Goal: Information Seeking & Learning: Learn about a topic

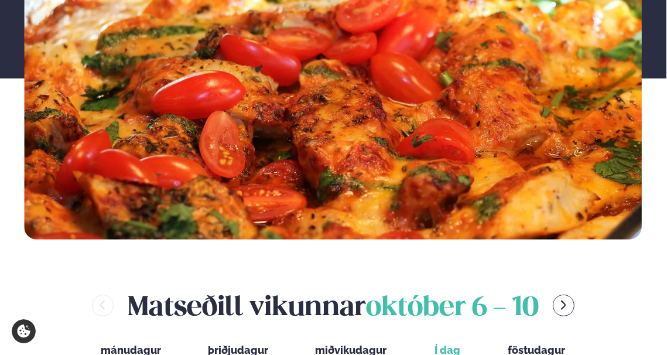
scroll to position [468, 0]
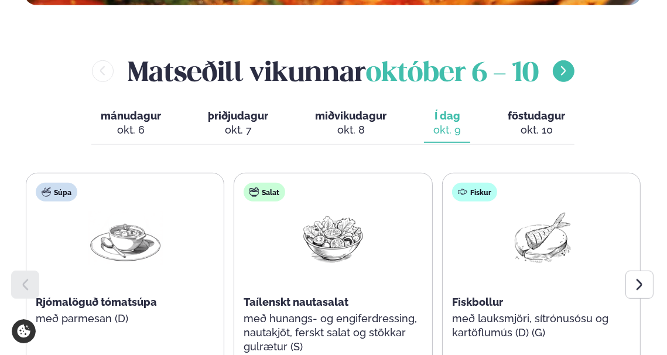
click at [569, 68] on icon "menu-btn-right" at bounding box center [563, 71] width 12 height 12
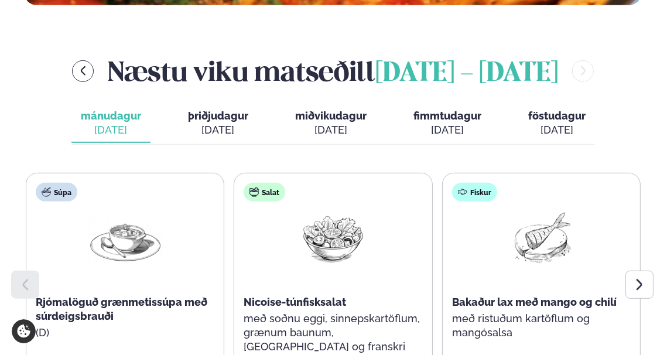
click at [451, 123] on div "[DATE]" at bounding box center [447, 130] width 68 height 14
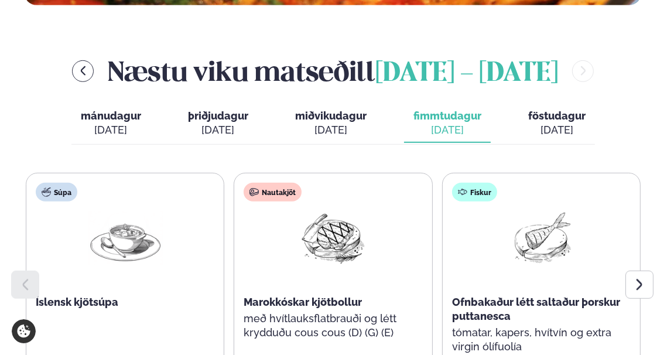
scroll to position [586, 0]
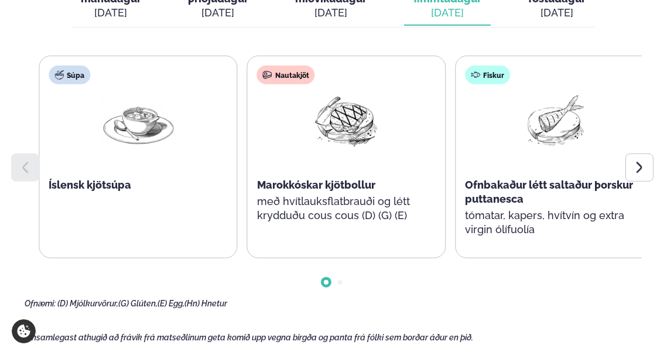
click at [415, 205] on p "með hvítlauksflatbrauði og létt krydduðu cous cous (D) (G) (E)" at bounding box center [346, 208] width 179 height 28
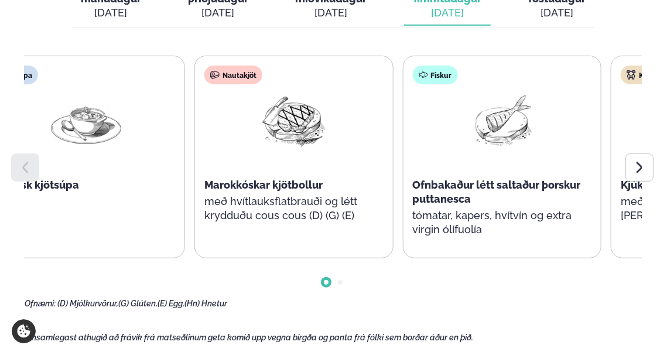
click at [465, 197] on span "Ofnbakaður létt saltaður þorskur puttanesca" at bounding box center [497, 192] width 168 height 26
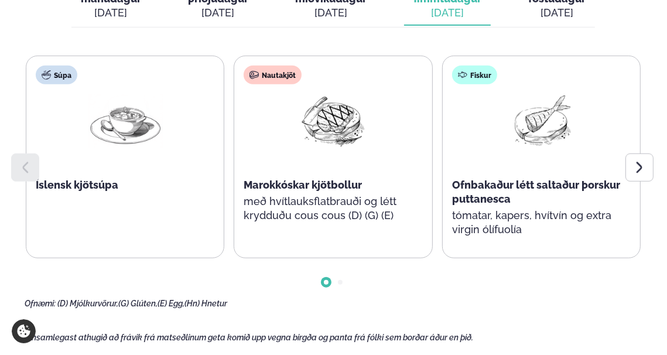
click at [480, 200] on span "Ofnbakaður létt saltaður þorskur puttanesca" at bounding box center [536, 192] width 168 height 26
click at [471, 183] on span "Ofnbakaður létt saltaður þorskur puttanesca" at bounding box center [536, 192] width 168 height 26
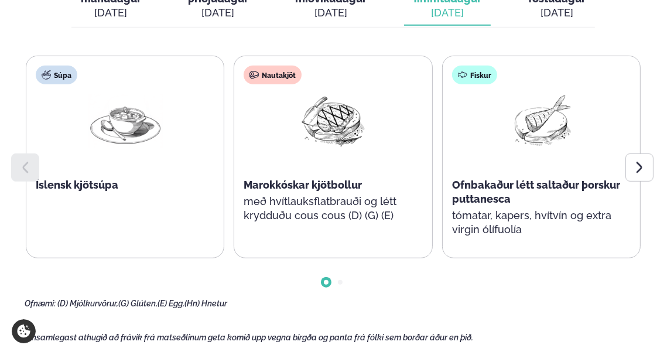
click at [471, 183] on span "Ofnbakaður létt saltaður þorskur puttanesca" at bounding box center [536, 192] width 168 height 26
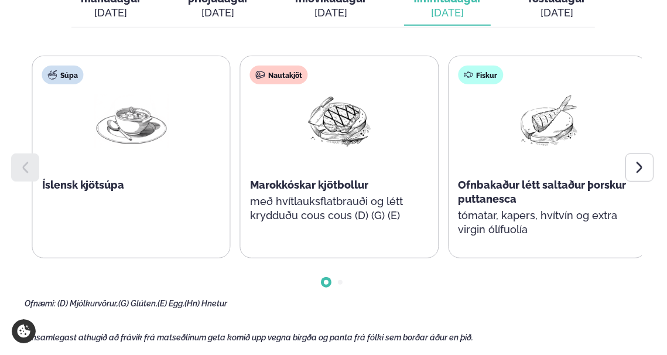
click at [458, 204] on div "Ofnbakaður létt saltaður þorskur puttanesca" at bounding box center [547, 192] width 179 height 28
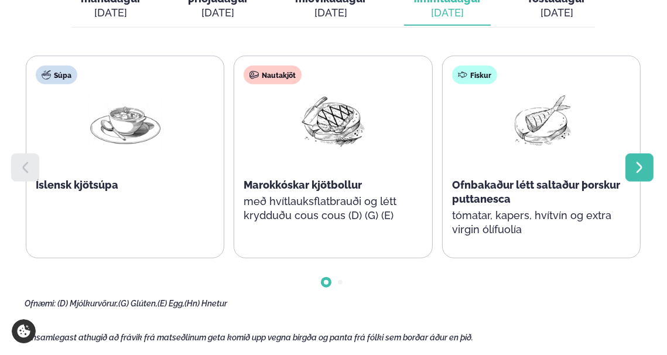
click at [650, 163] on div at bounding box center [639, 167] width 28 height 28
